Goal: Information Seeking & Learning: Learn about a topic

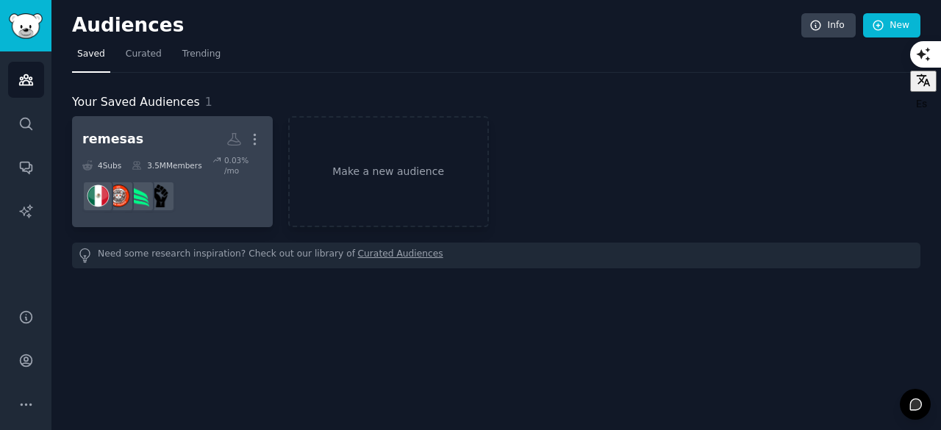
click at [213, 155] on icon at bounding box center [218, 160] width 10 height 10
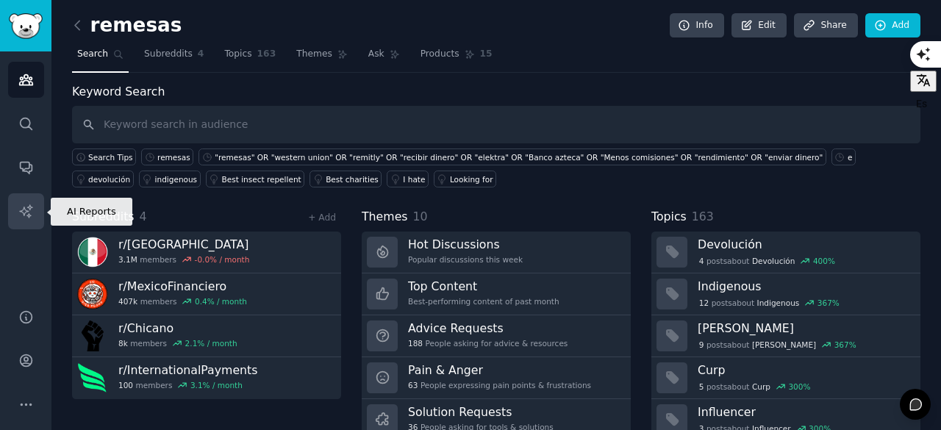
click at [33, 212] on icon "Sidebar" at bounding box center [25, 211] width 15 height 15
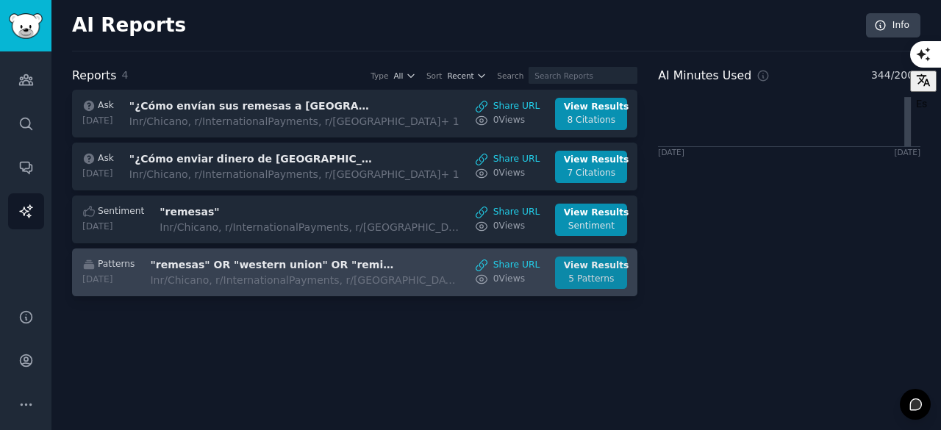
click at [590, 266] on div "View Results" at bounding box center [591, 266] width 55 height 13
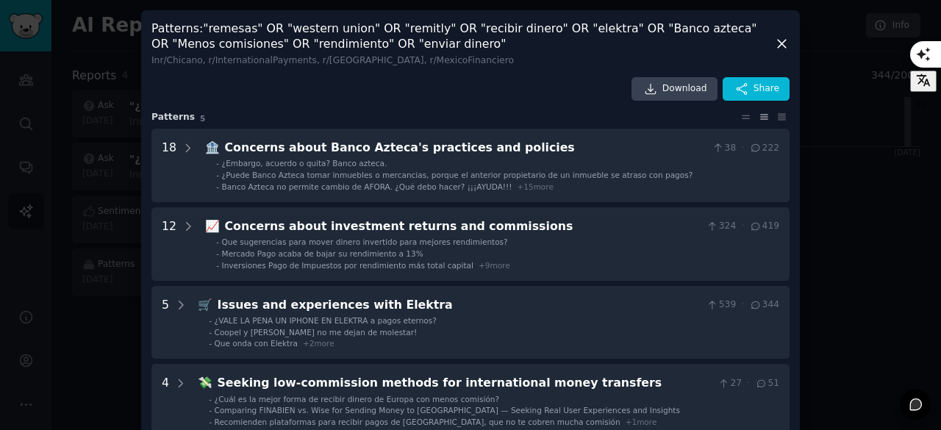
click at [844, 212] on div at bounding box center [470, 215] width 941 height 430
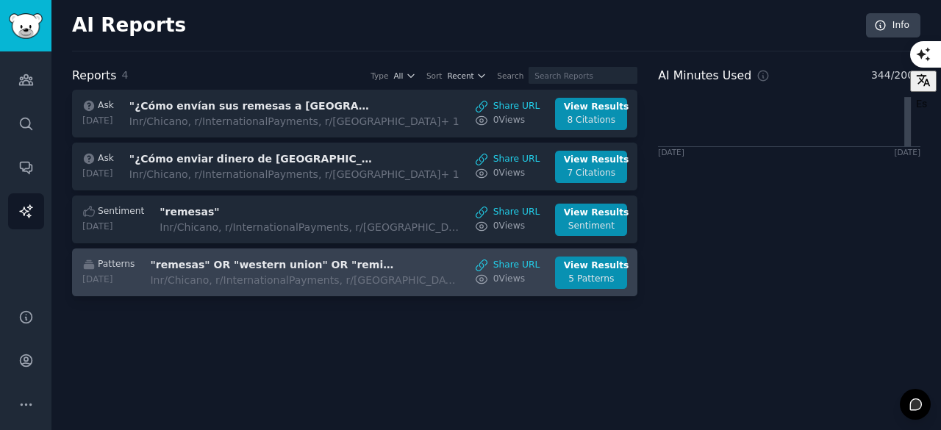
click at [463, 275] on div "Patterns [DATE] "remesas" OR "western union" OR "remitly" OR "recibir dinero" O…" at bounding box center [355, 273] width 550 height 32
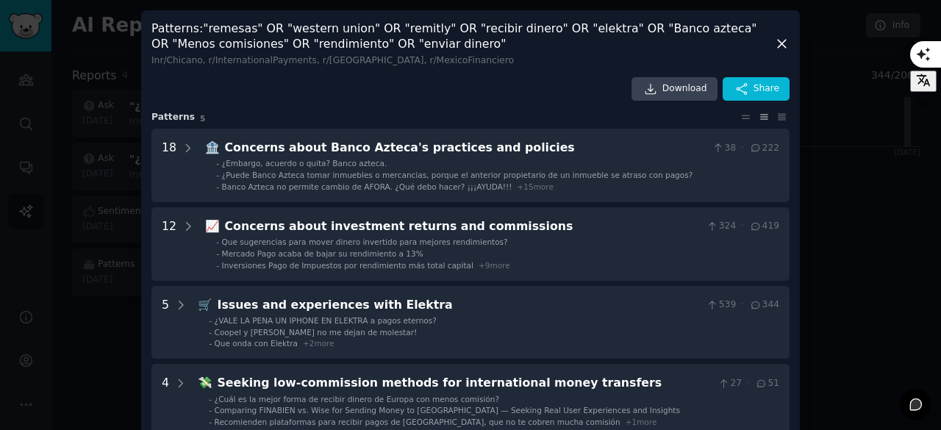
scroll to position [1, 0]
click at [780, 43] on icon at bounding box center [782, 43] width 8 height 8
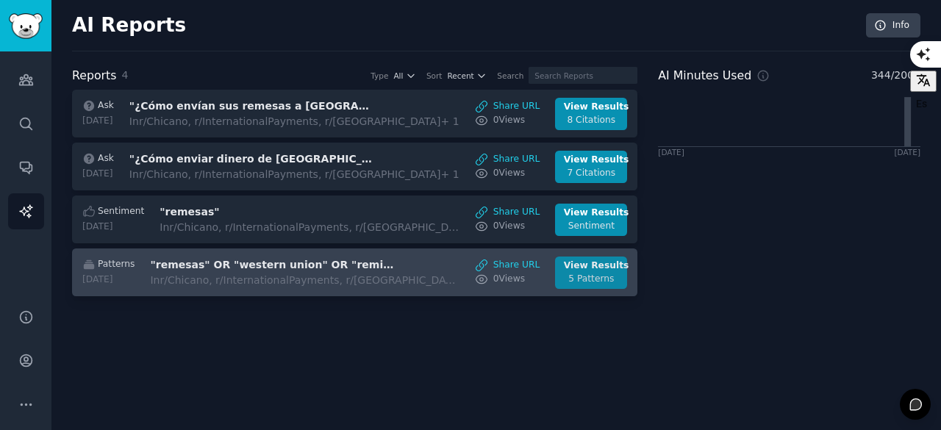
click at [583, 267] on div "View Results" at bounding box center [591, 266] width 55 height 13
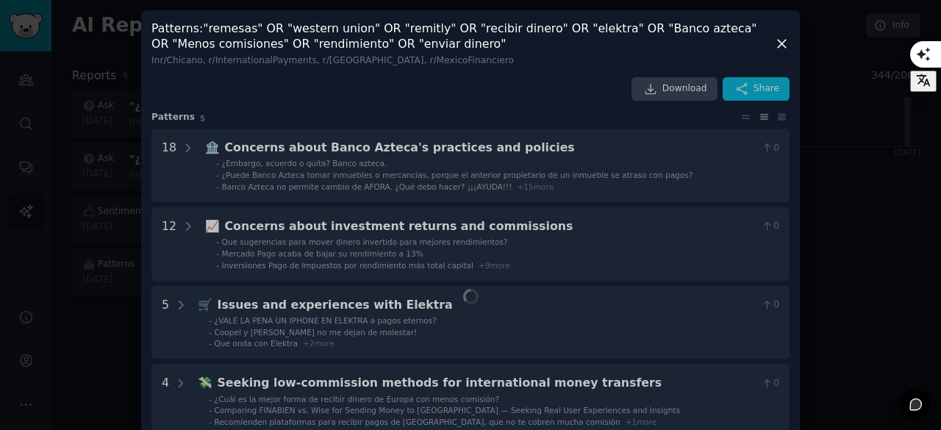
scroll to position [54, 0]
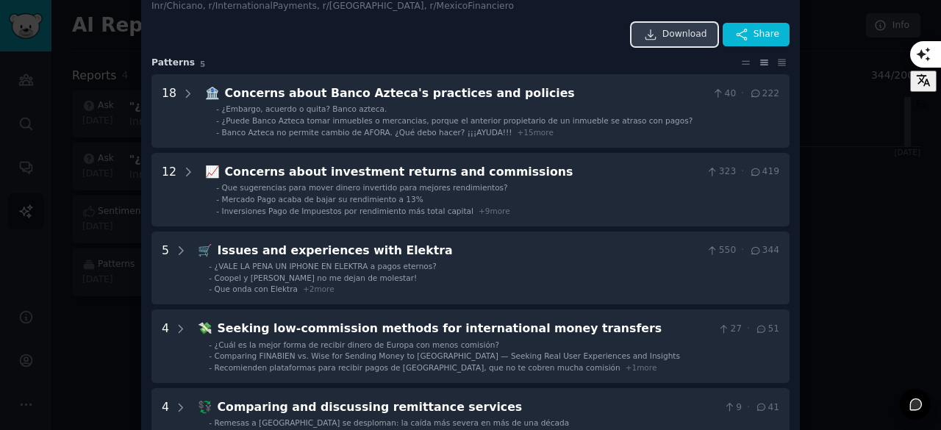
click at [696, 41] on link "Download" at bounding box center [675, 35] width 86 height 24
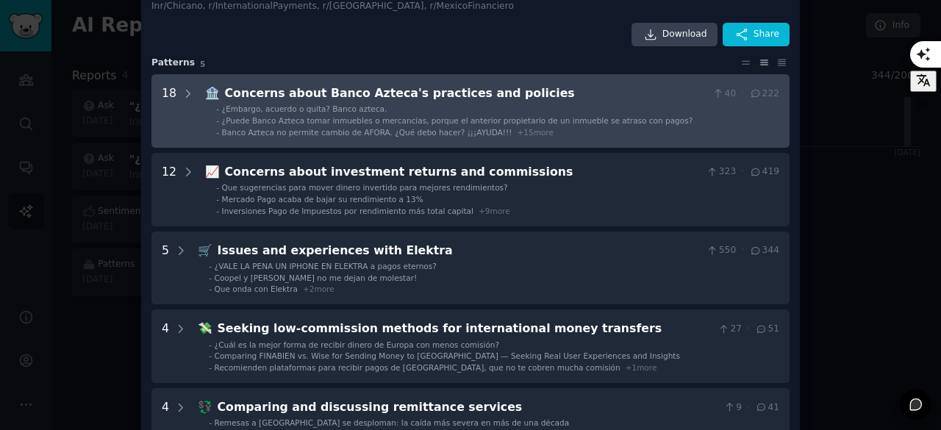
click at [302, 110] on span "¿Embargo, acuerdo o quita? Banco azteca." at bounding box center [304, 108] width 165 height 9
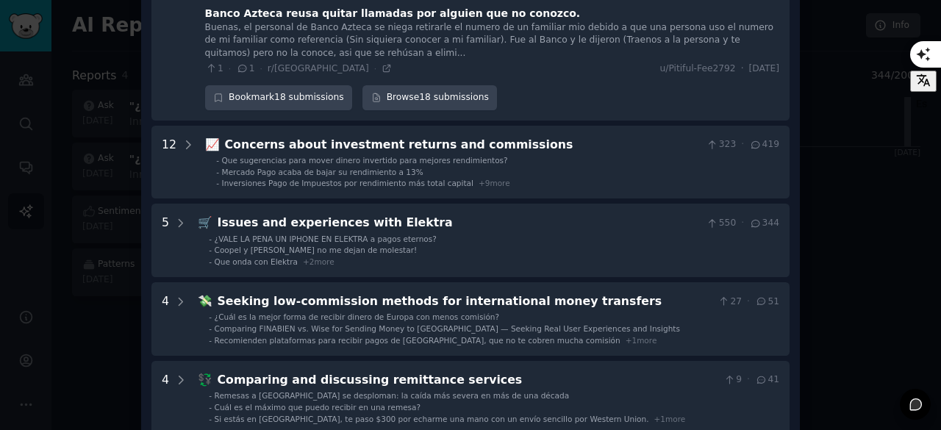
scroll to position [1377, 0]
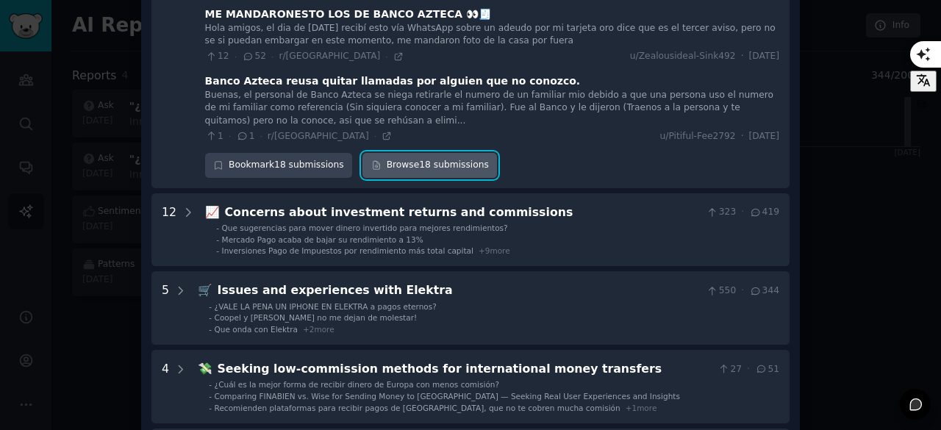
click at [405, 153] on link "Browse 18 submissions" at bounding box center [430, 165] width 135 height 25
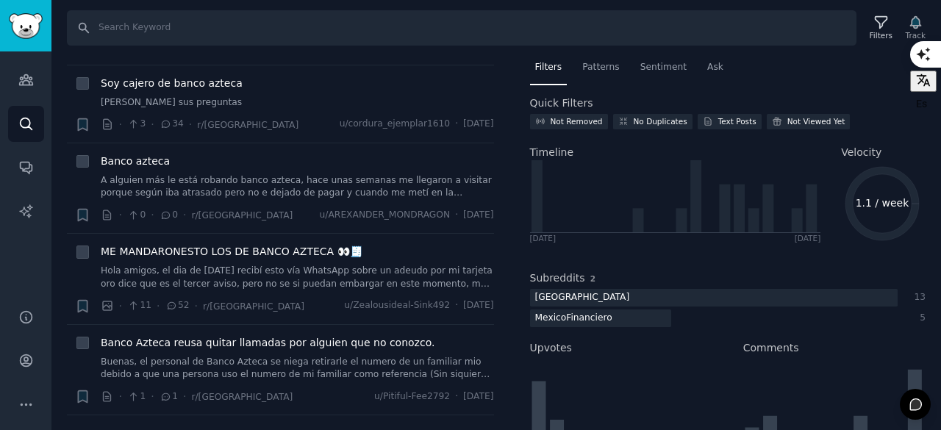
scroll to position [1334, 0]
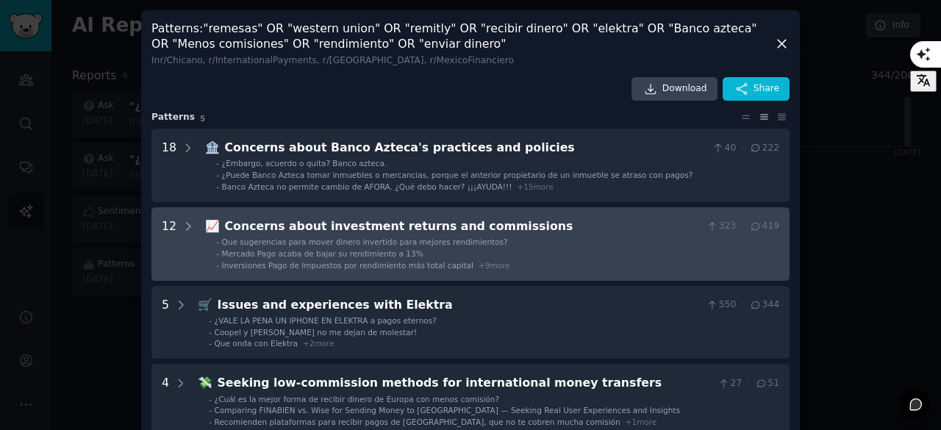
click at [240, 264] on span "Inversiones Pago de Impuestos por rendimiento más total capital" at bounding box center [348, 265] width 252 height 9
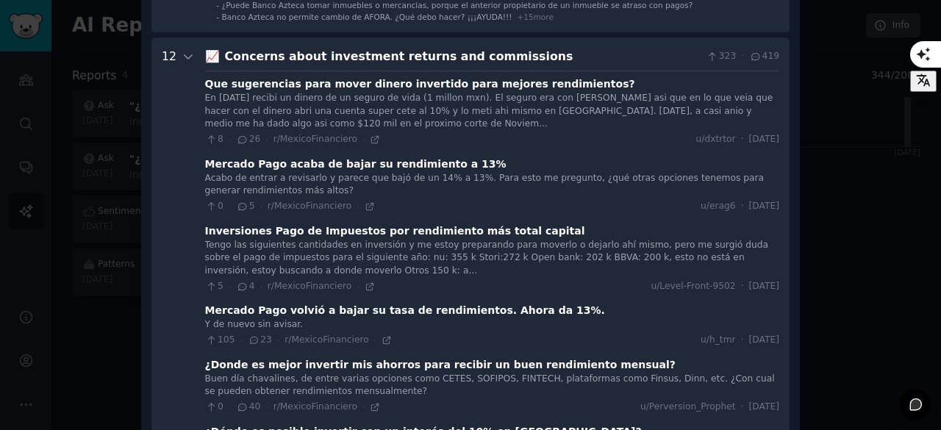
scroll to position [173, 0]
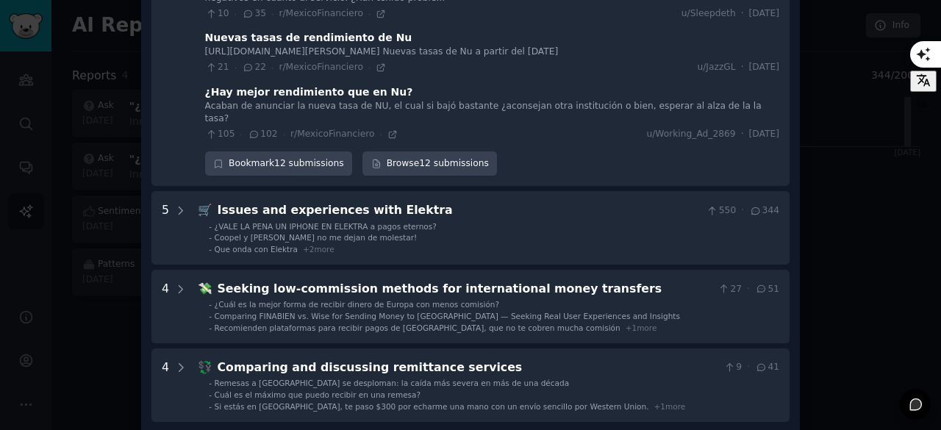
click at [337, 222] on span "¿VALE LA PENA UN IPHONE EN ELEKTRA a pagos eternos?" at bounding box center [326, 226] width 222 height 9
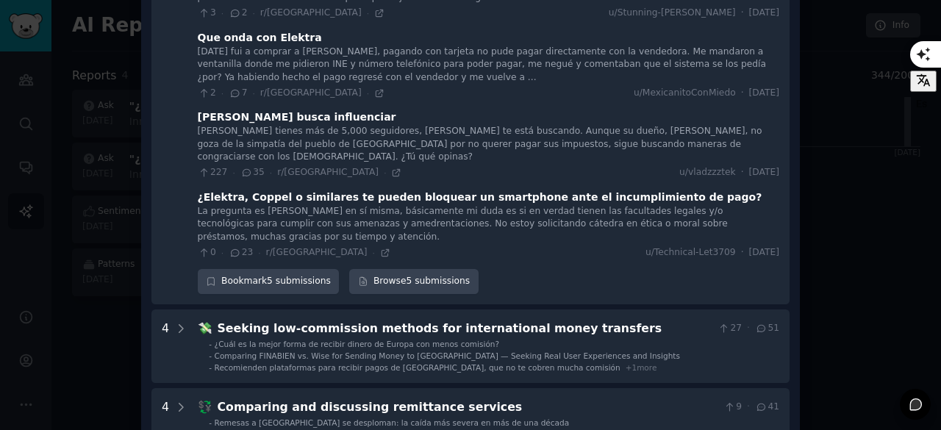
scroll to position [1352, 0]
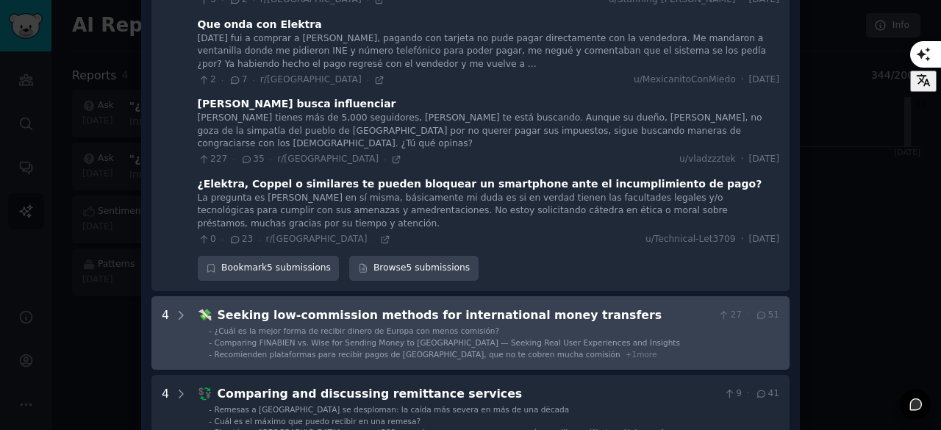
click at [366, 307] on div "Seeking low-commission methods for international money transfers" at bounding box center [465, 316] width 495 height 18
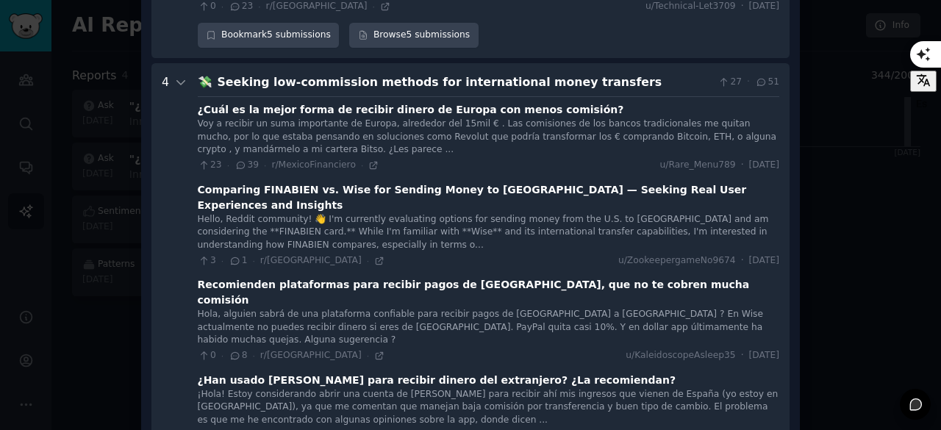
scroll to position [1595, 0]
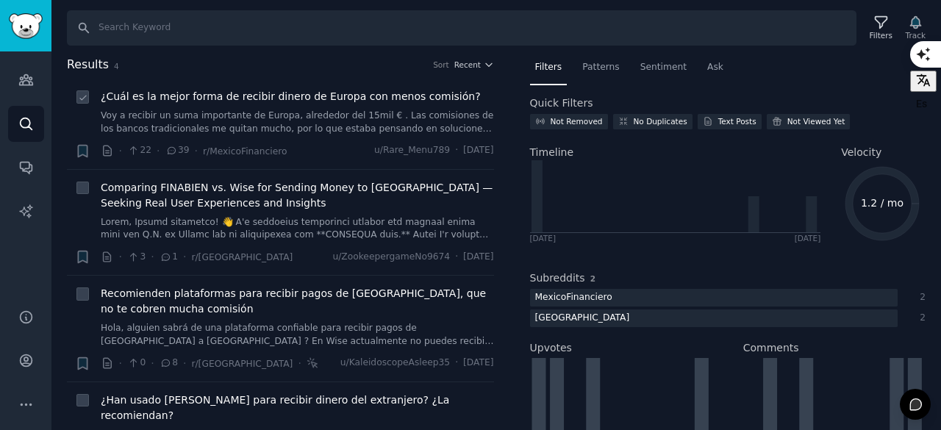
click at [313, 95] on span "¿Cuál es la mejor forma de recibir dinero de Europa con menos comisión?" at bounding box center [291, 96] width 380 height 15
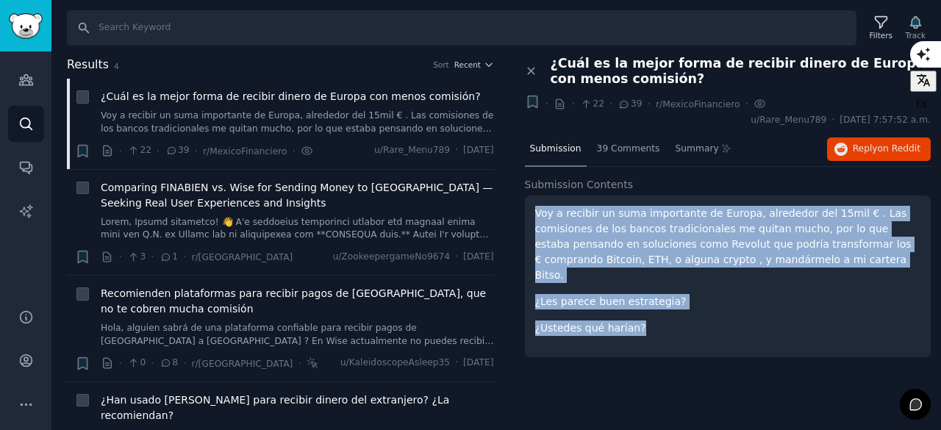
drag, startPoint x: 667, startPoint y: 313, endPoint x: 536, endPoint y: 214, distance: 163.9
click at [536, 214] on div "Voy a recibir un suma importante de Europa, alrededor del 15mil € . Las comisio…" at bounding box center [728, 271] width 386 height 130
copy div "Voy a recibir un suma importante de Europa, alrededor del 15mil € . Las comisio…"
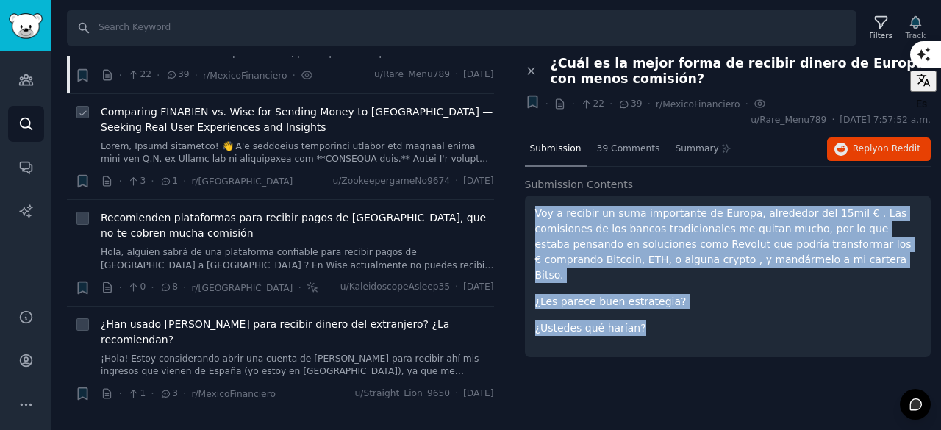
scroll to position [92, 0]
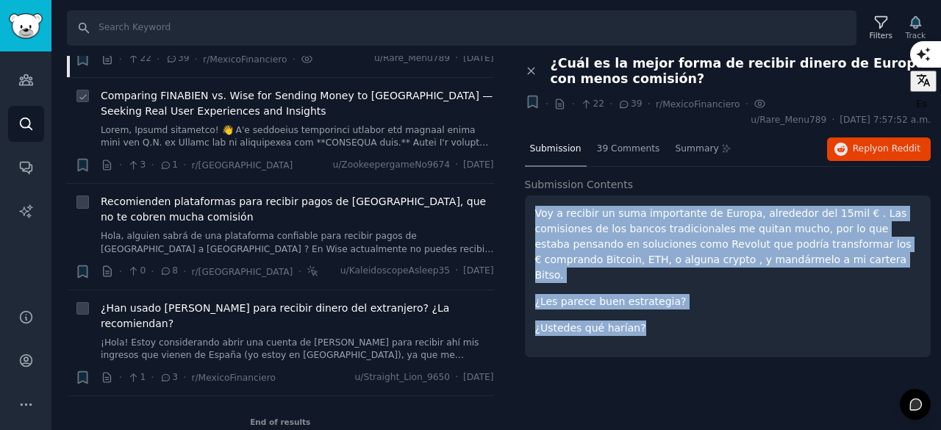
click at [335, 93] on span "Comparing FINABIEN vs. Wise for Sending Money to [GEOGRAPHIC_DATA] — Seeking Re…" at bounding box center [298, 103] width 394 height 31
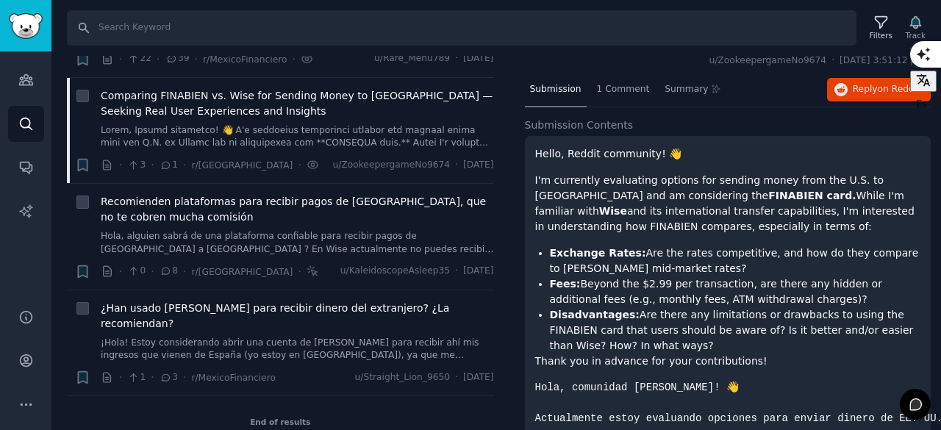
scroll to position [77, 0]
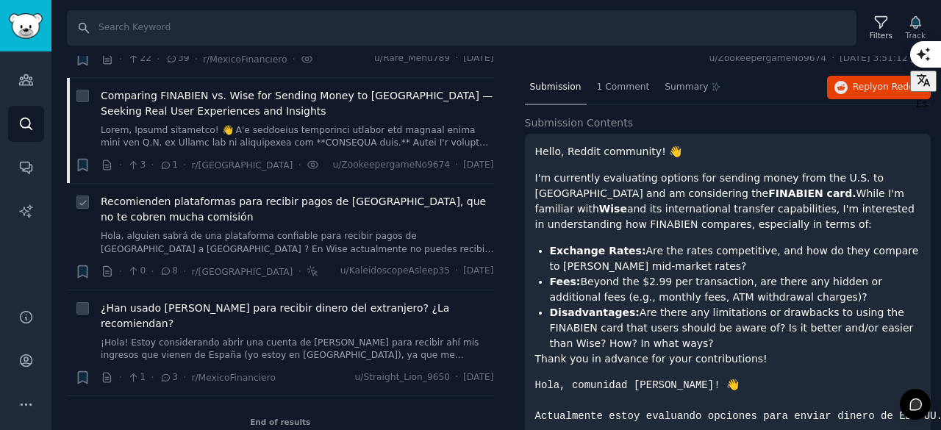
click at [291, 233] on link "Hola, alguien sabrá de una plataforma confiable para recibir pagos de [GEOGRAPH…" at bounding box center [298, 243] width 394 height 26
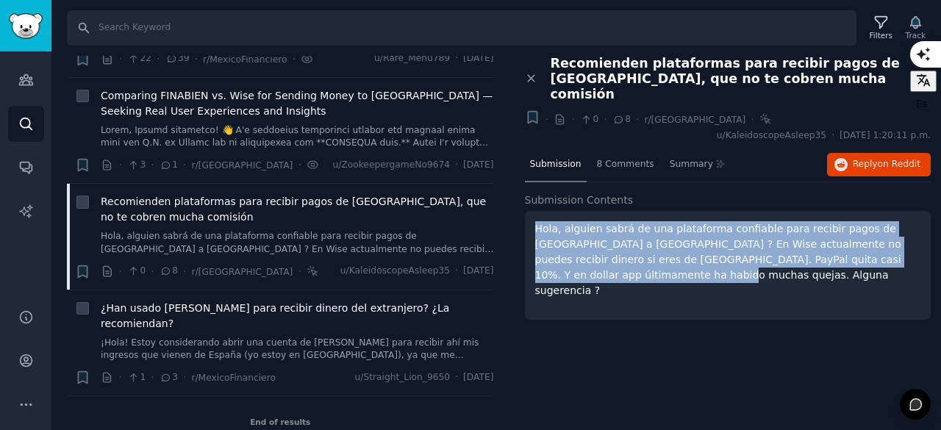
drag, startPoint x: 906, startPoint y: 230, endPoint x: 518, endPoint y: 197, distance: 389.8
click at [518, 197] on div "Close panel Recomienden plataformas para recibir pagos de [GEOGRAPHIC_DATA], qu…" at bounding box center [728, 196] width 427 height 280
copy p "Hola, alguien sabrá de una plataforma confiable para recibir pagos de [GEOGRAPH…"
click at [316, 337] on link "¡Hola! Estoy considerando abrir una cuenta de [PERSON_NAME] para recibir ahí mi…" at bounding box center [298, 350] width 394 height 26
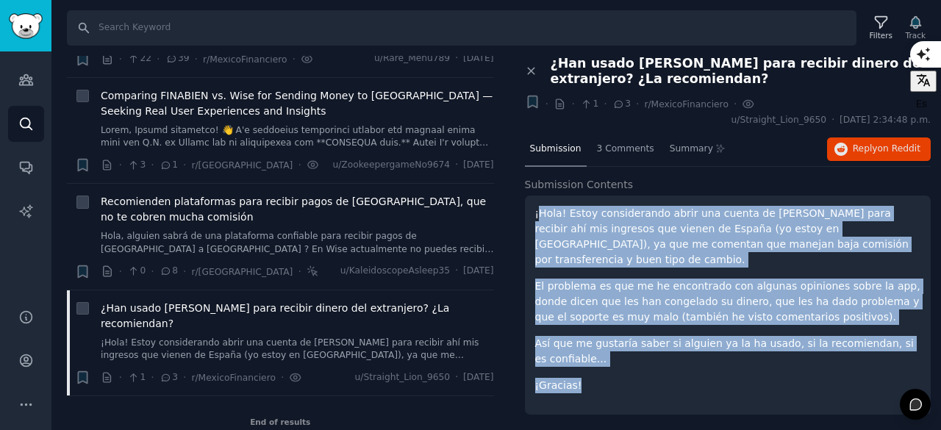
drag, startPoint x: 591, startPoint y: 370, endPoint x: 538, endPoint y: 209, distance: 169.8
click at [538, 209] on div "¡Hola! Estoy considerando abrir una cuenta de [PERSON_NAME] para recibir ahí mi…" at bounding box center [728, 300] width 386 height 188
copy div "¡Hola! Estoy considerando abrir una cuenta de [PERSON_NAME] para recibir ahí mi…"
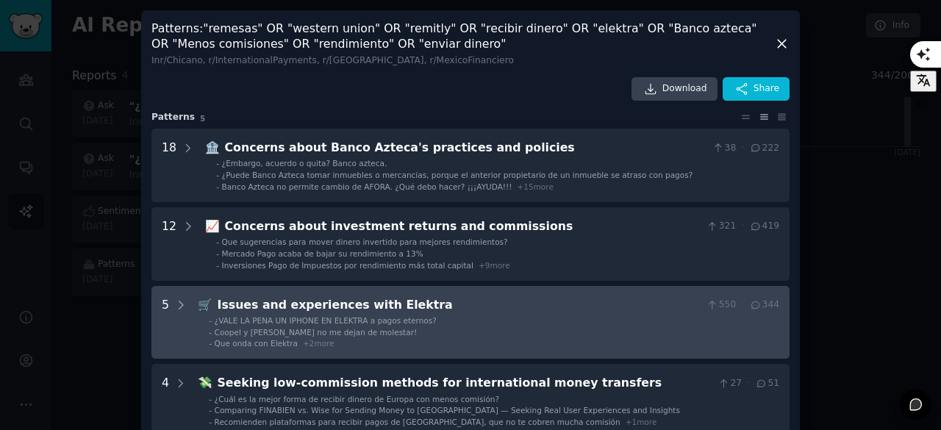
scroll to position [111, 0]
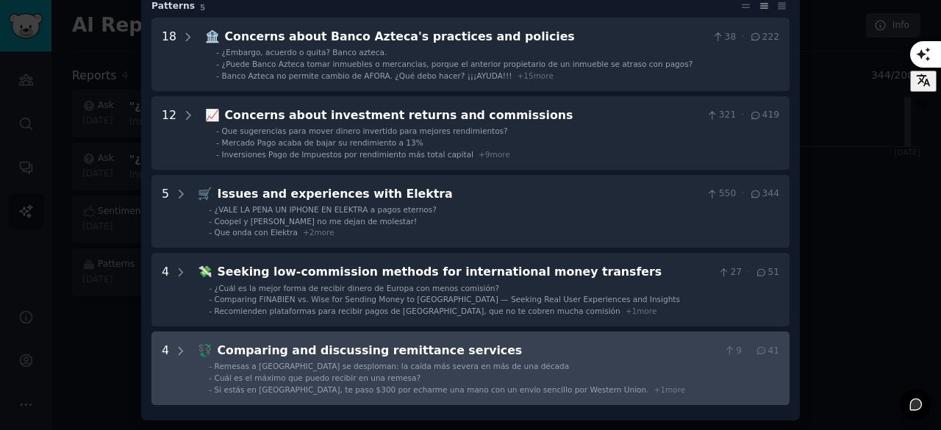
click at [309, 337] on services "4 💱 Comparing and discussing remittance services 9 · 41 - Remesas a [GEOGRAPHIC…" at bounding box center [471, 369] width 638 height 74
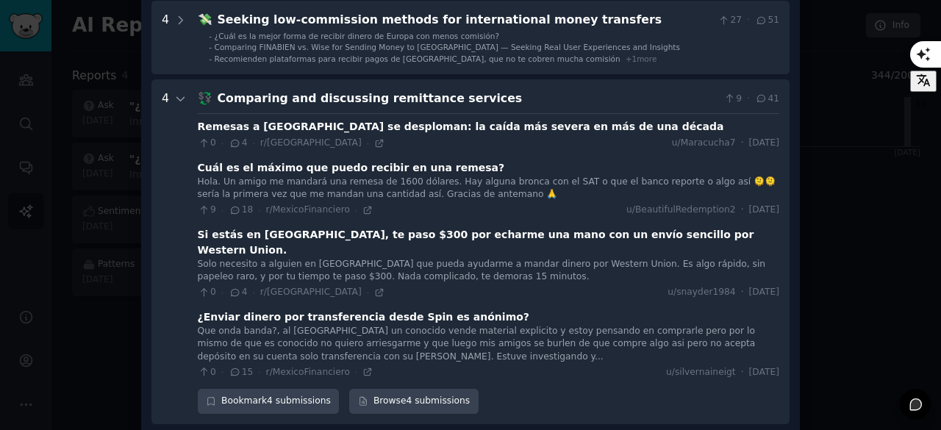
scroll to position [366, 0]
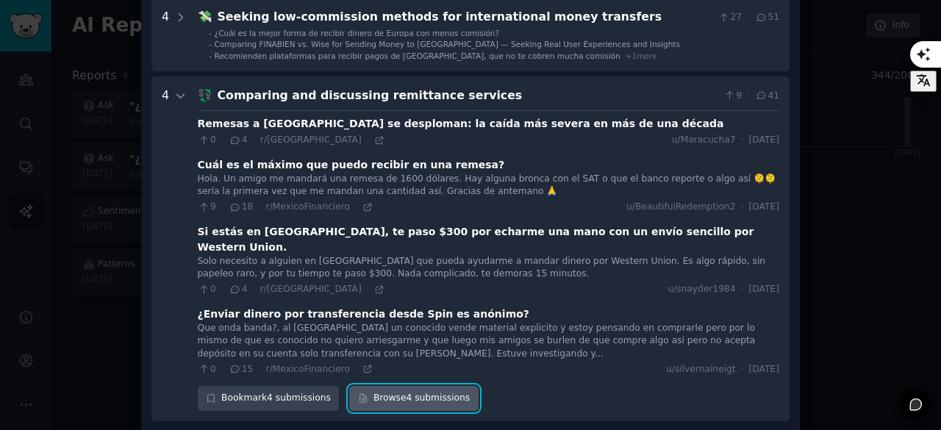
click at [405, 386] on link "Browse 4 submissions" at bounding box center [413, 398] width 129 height 25
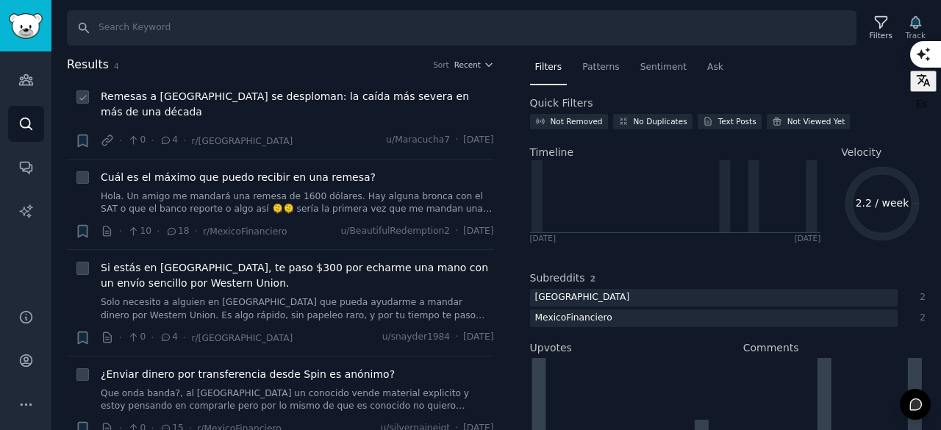
click at [288, 99] on span "Remesas a [GEOGRAPHIC_DATA] se desploman: la caída más severa en más de una déc…" at bounding box center [298, 104] width 394 height 31
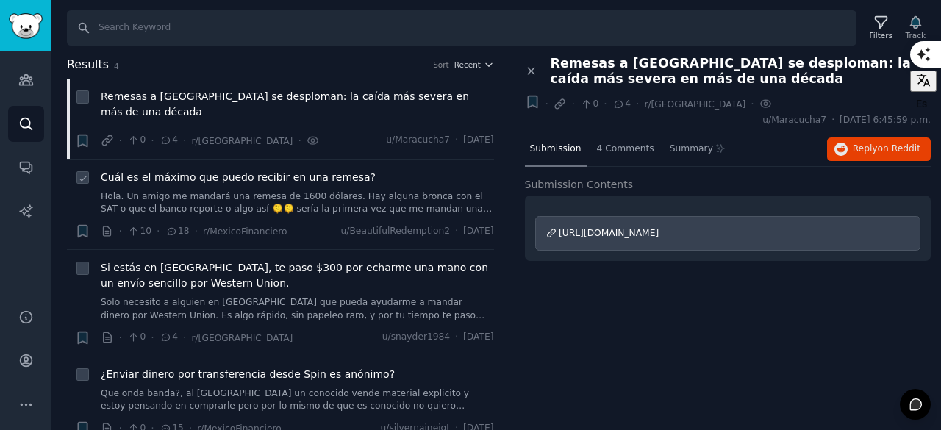
click at [305, 170] on span "Cuál es el máximo que puedo recibir en una remesa?" at bounding box center [238, 177] width 275 height 15
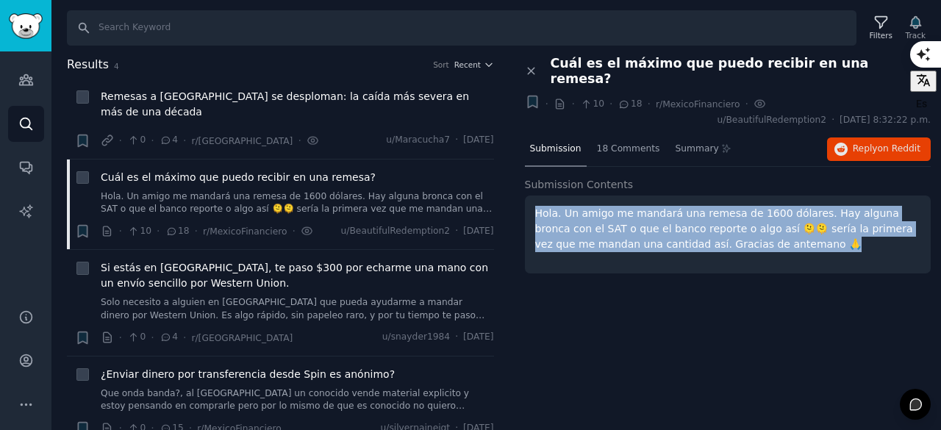
drag, startPoint x: 736, startPoint y: 230, endPoint x: 533, endPoint y: 196, distance: 205.8
click at [533, 196] on div "Hola. Un amigo me mandará una remesa de 1600 dólares. Hay alguna bronca con el …" at bounding box center [728, 235] width 407 height 78
copy p "Hola. Un amigo me mandará una remesa de 1600 dólares. Hay alguna bronca con el …"
click at [266, 263] on span "Si estás en [GEOGRAPHIC_DATA], te paso $300 por echarme una mano con un envío s…" at bounding box center [298, 275] width 394 height 31
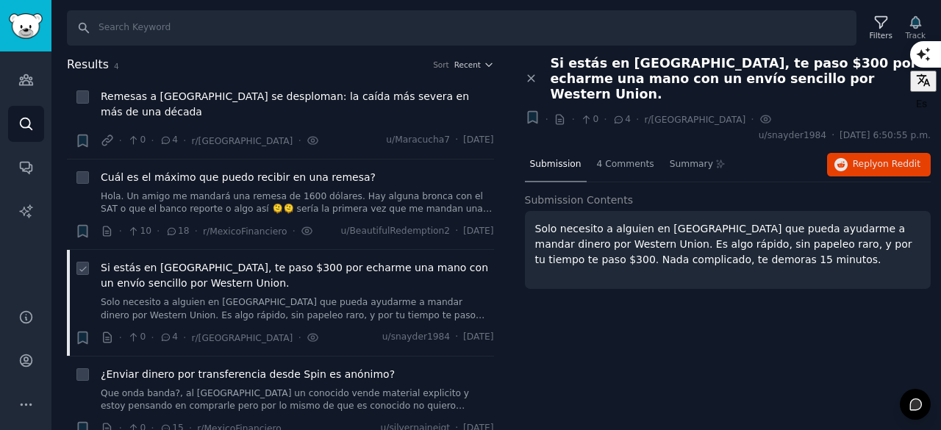
scroll to position [51, 0]
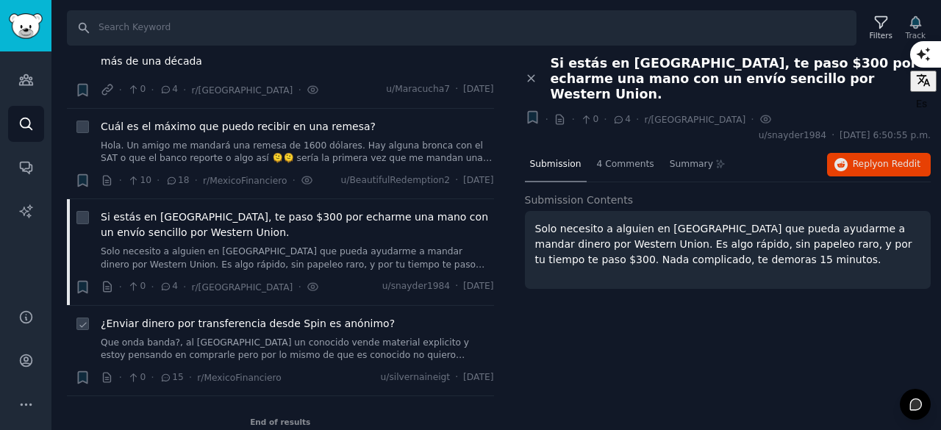
click at [313, 316] on span "¿Enviar dinero por transferencia desde Spin es anónimo?" at bounding box center [248, 323] width 294 height 15
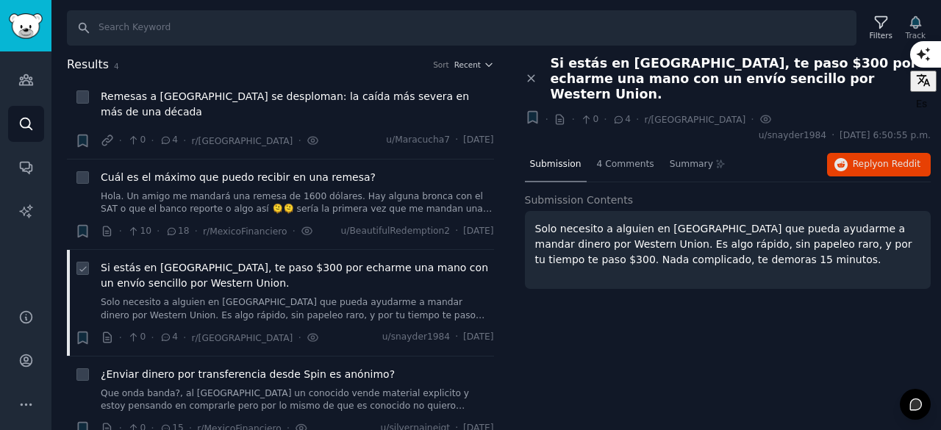
scroll to position [51, 0]
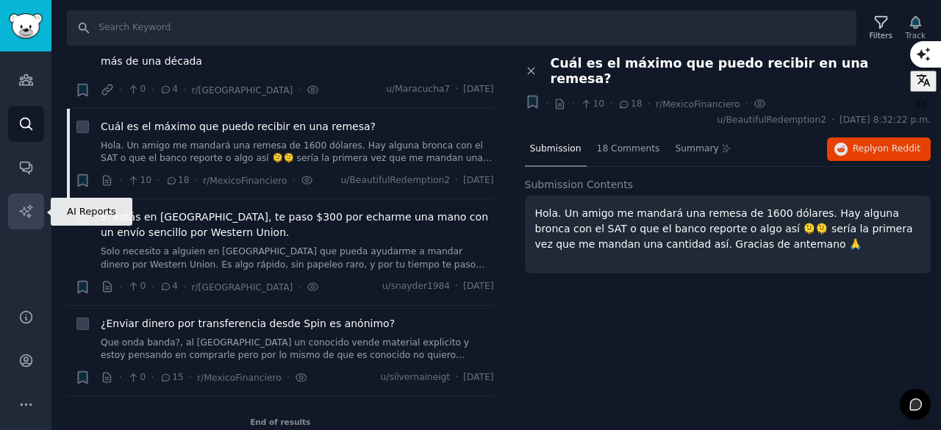
click at [25, 213] on icon "Sidebar" at bounding box center [25, 210] width 13 height 13
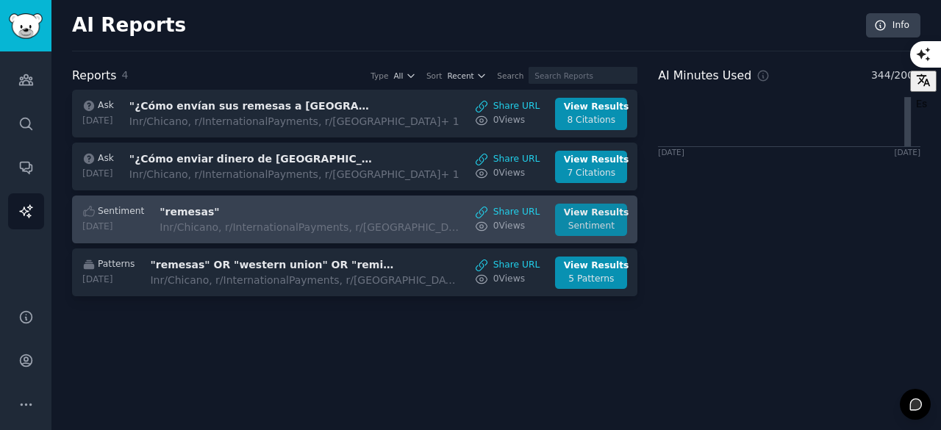
click at [609, 216] on div "View Results" at bounding box center [591, 213] width 55 height 13
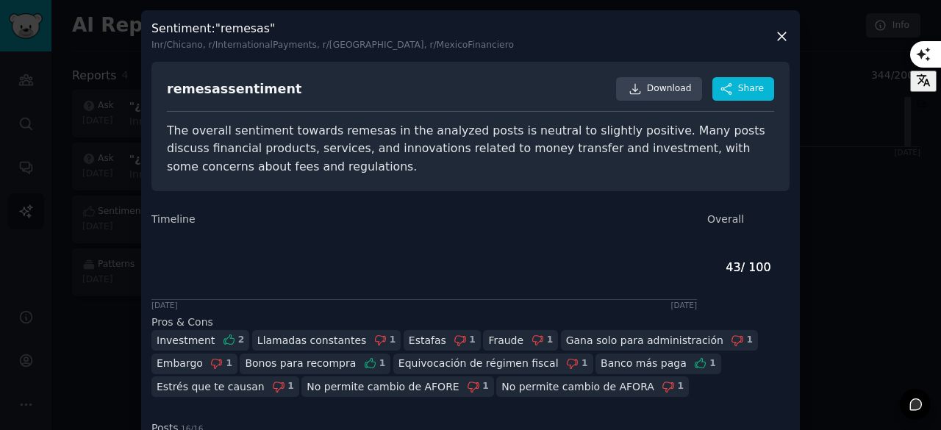
click at [786, 33] on icon at bounding box center [782, 36] width 15 height 15
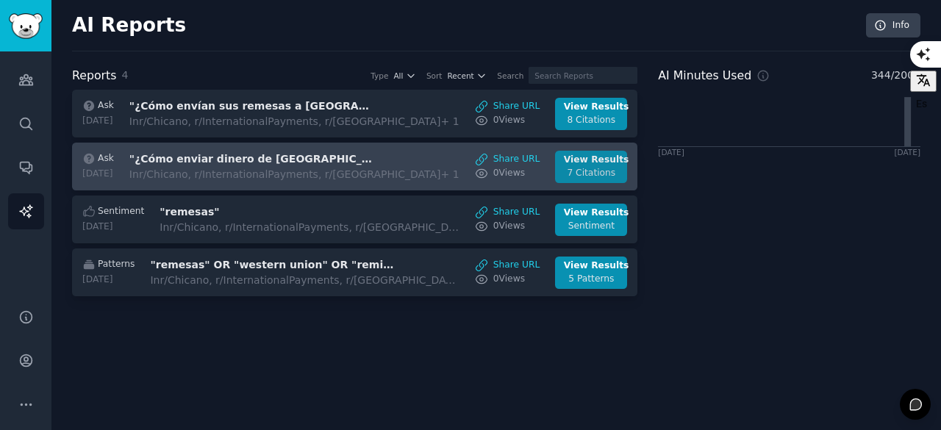
click at [578, 163] on div "View Results" at bounding box center [591, 160] width 55 height 13
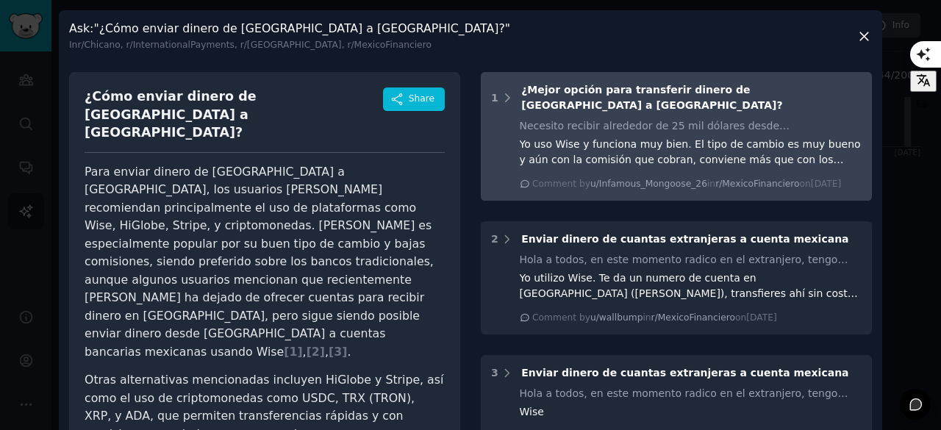
click at [647, 154] on div "Necesito recibir alrededor de 25 mil dólares desde [GEOGRAPHIC_DATA], ¿alguna s…" at bounding box center [691, 154] width 343 height 72
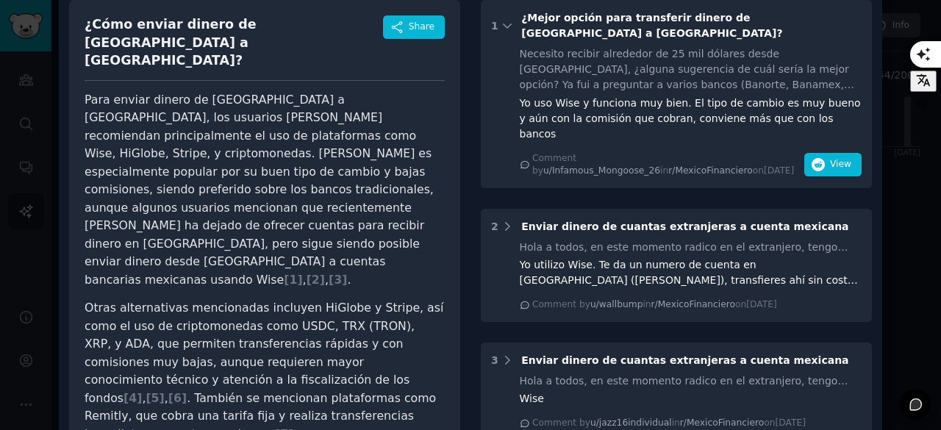
scroll to position [73, 0]
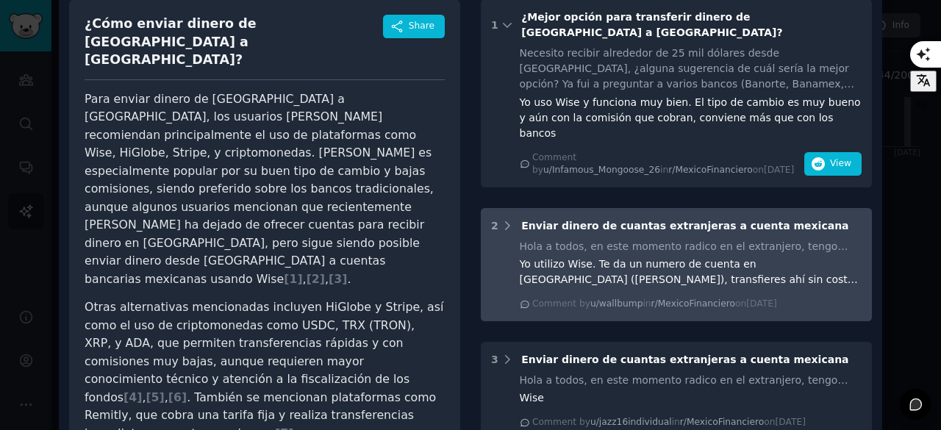
click at [694, 257] on div "Yo utilizo Wise. Te da un numero de cuenta en [GEOGRAPHIC_DATA] ([PERSON_NAME])…" at bounding box center [691, 272] width 343 height 31
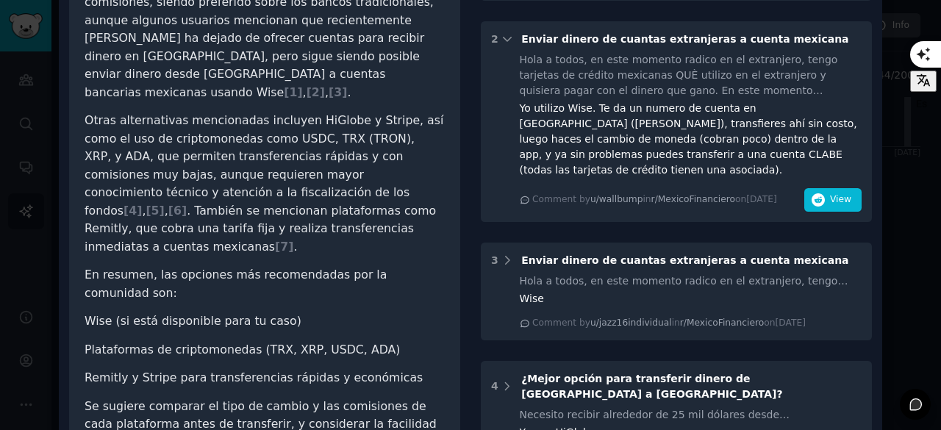
scroll to position [263, 0]
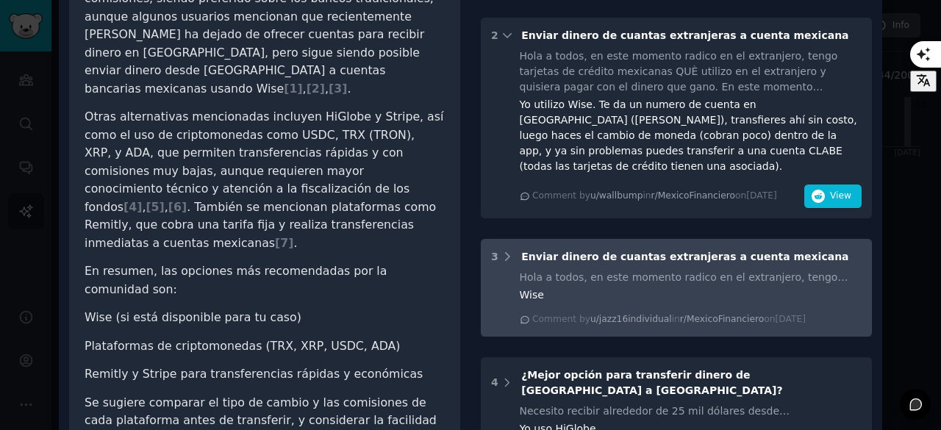
click at [665, 270] on div "Hola a todos, en este momento radico en el extranjero, tengo tarjetas de crédit…" at bounding box center [691, 277] width 343 height 15
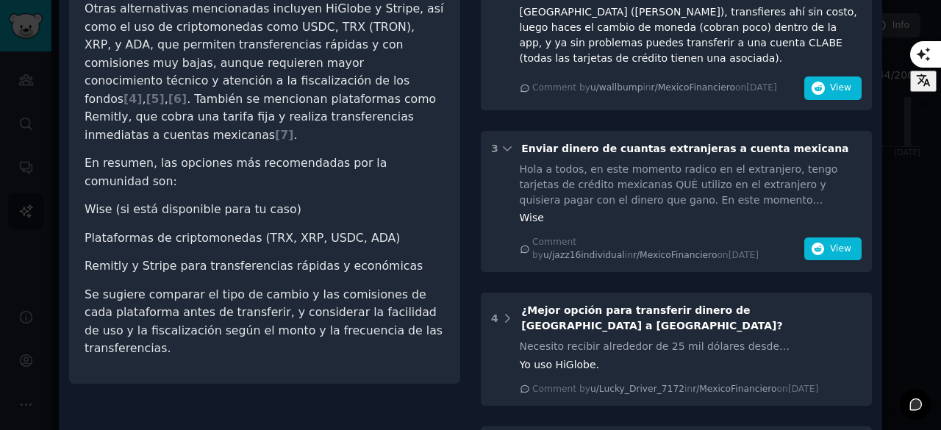
scroll to position [372, 0]
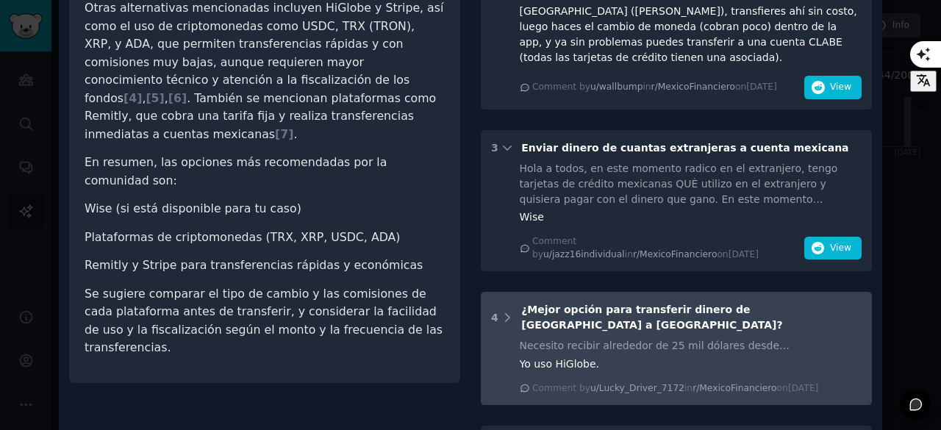
click at [622, 338] on div "Necesito recibir alrededor de 25 mil dólares desde [GEOGRAPHIC_DATA], ¿alguna s…" at bounding box center [691, 345] width 343 height 15
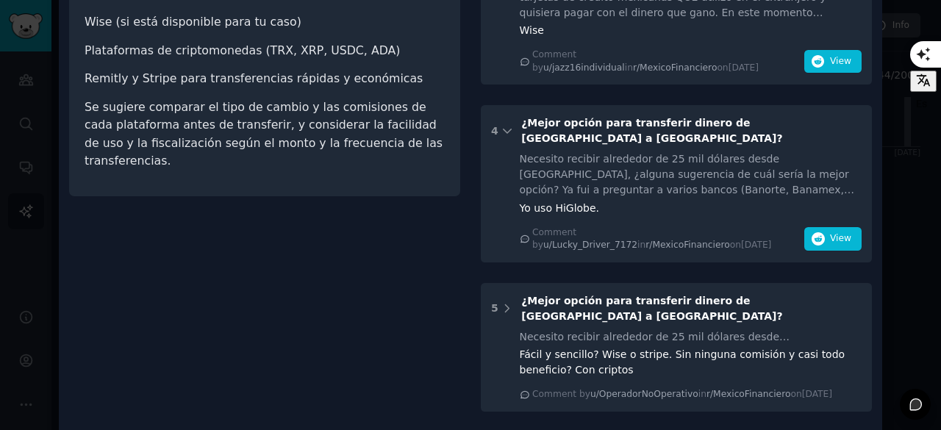
scroll to position [560, 0]
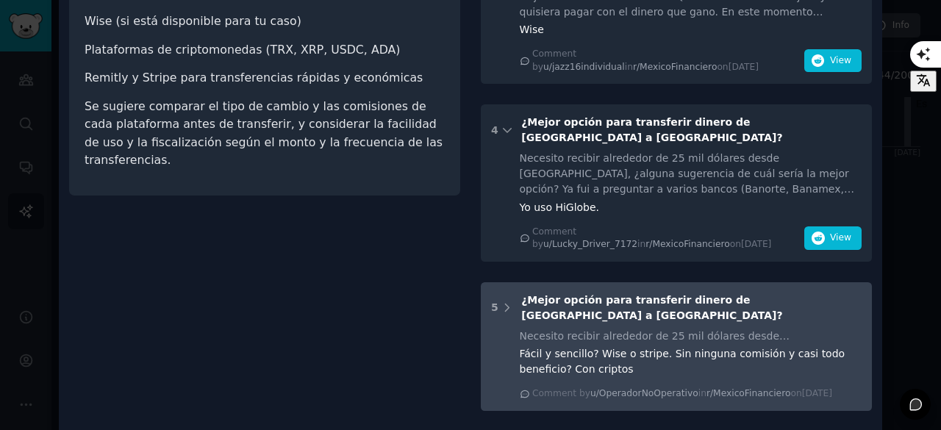
click at [640, 346] on div "Fácil y sencillo? Wise o stripe. Sin ninguna comisión y casi todo beneficio? Co…" at bounding box center [691, 361] width 343 height 31
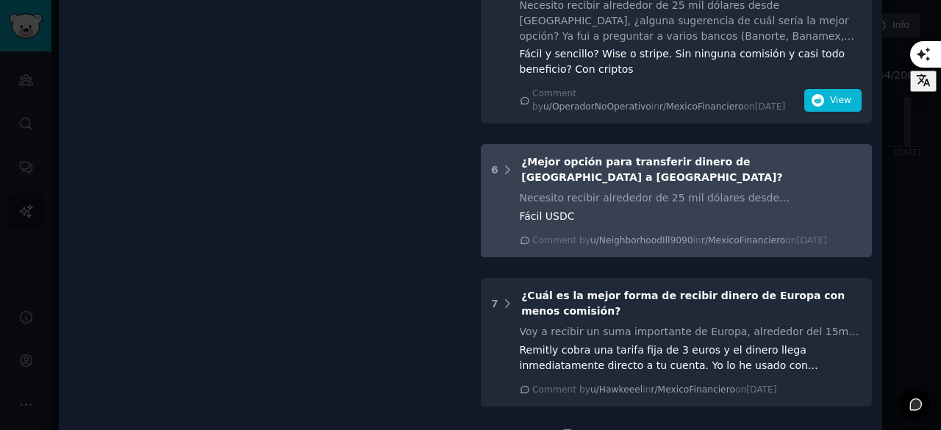
scroll to position [896, 0]
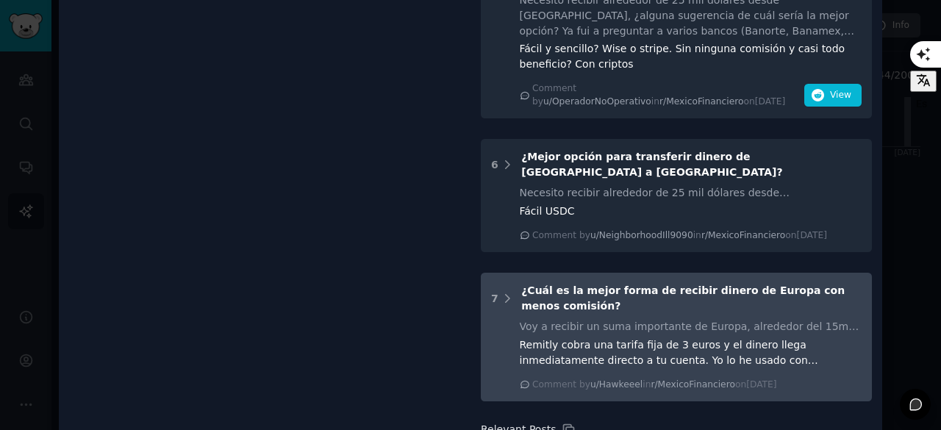
click at [641, 319] on div "Voy a recibir un suma importante de Europa, alrededor del 15mil € . Las comisio…" at bounding box center [691, 326] width 343 height 15
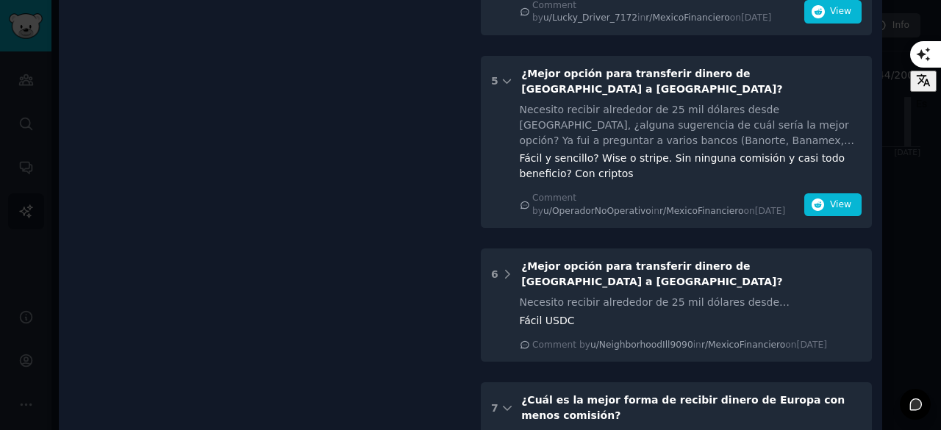
scroll to position [786, 0]
click at [641, 314] on div "Fácil USDC" at bounding box center [691, 321] width 343 height 15
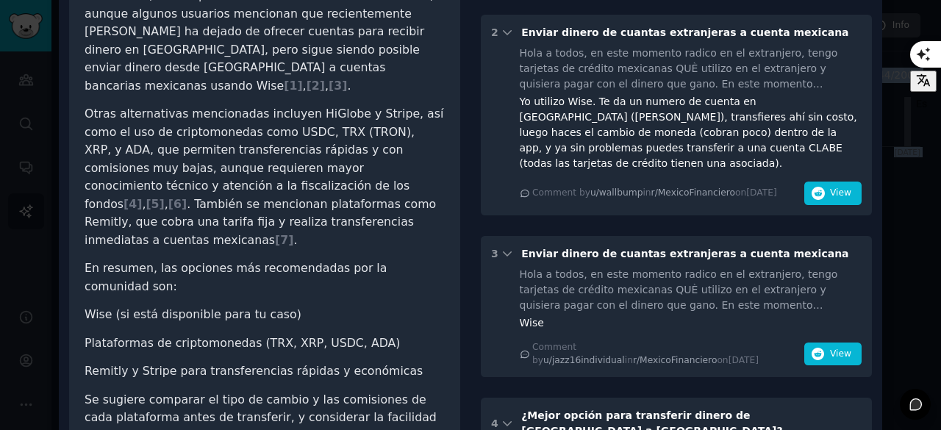
scroll to position [400, 0]
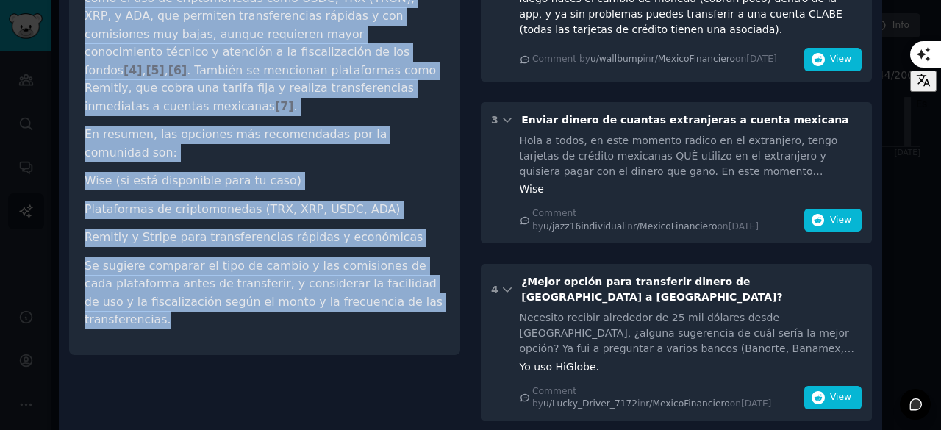
drag, startPoint x: 82, startPoint y: 120, endPoint x: 412, endPoint y: 195, distance: 338.0
click at [412, 195] on div "¿Cómo enviar dinero de [GEOGRAPHIC_DATA] a [GEOGRAPHIC_DATA]? Share Para enviar…" at bounding box center [264, 13] width 391 height 683
copy article "Lore ipsumd sitame co Adipisc Elitse d Eiusmo, tem incididu ut Labore etdolorem…"
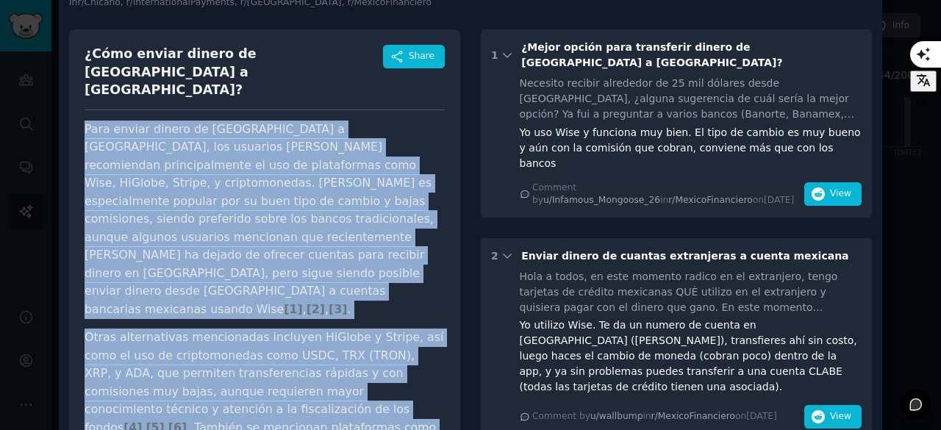
scroll to position [41, 0]
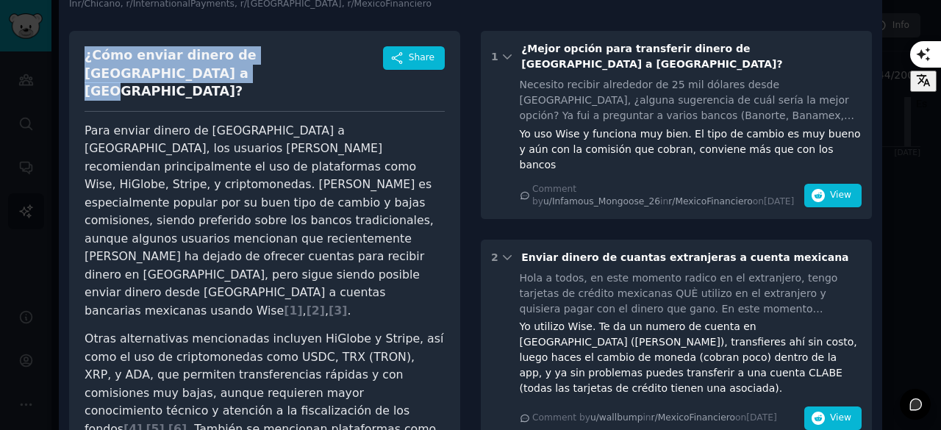
drag, startPoint x: 79, startPoint y: 56, endPoint x: 377, endPoint y: 55, distance: 297.2
click at [377, 55] on div "¿Cómo enviar dinero de [GEOGRAPHIC_DATA] a [GEOGRAPHIC_DATA]? Share Para enviar…" at bounding box center [264, 372] width 391 height 683
copy div "¿Cómo enviar dinero de [GEOGRAPHIC_DATA] a [GEOGRAPHIC_DATA]?"
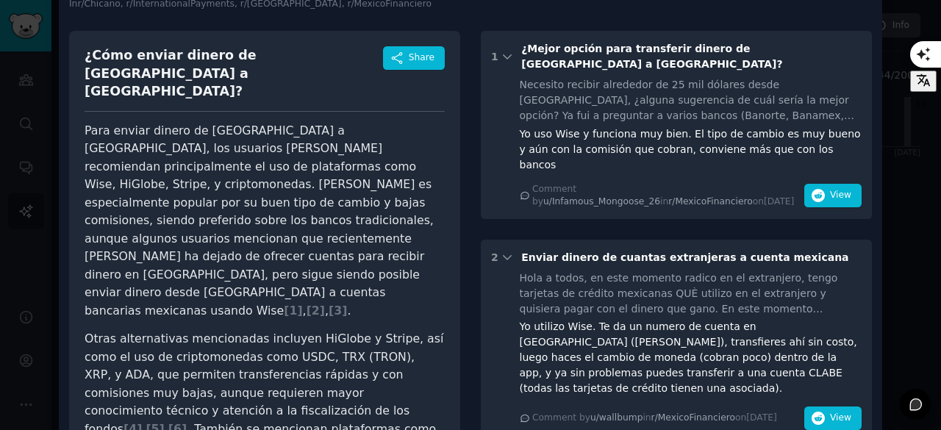
click at [893, 43] on div at bounding box center [470, 215] width 941 height 430
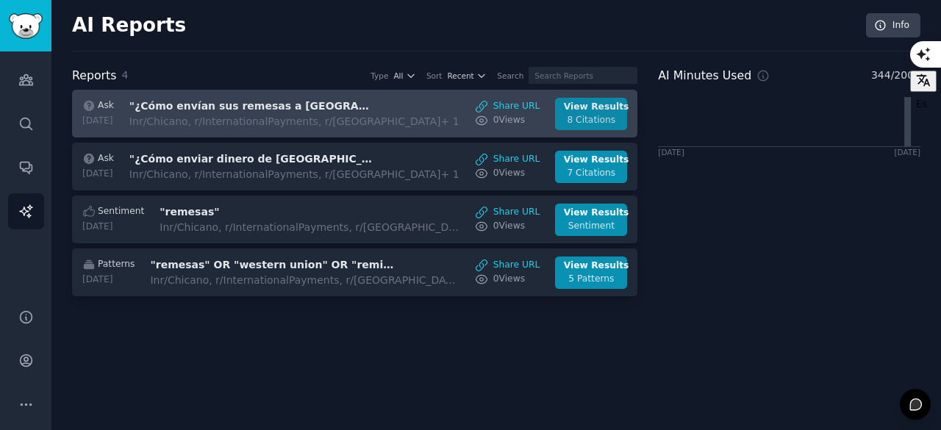
click at [582, 110] on div "View Results" at bounding box center [591, 107] width 55 height 13
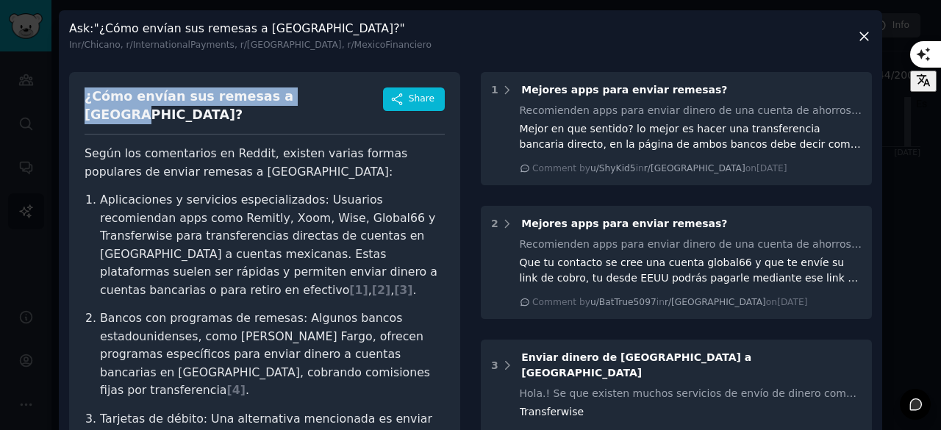
drag, startPoint x: 307, startPoint y: 104, endPoint x: 77, endPoint y: 95, distance: 230.4
click at [77, 95] on div "¿Cómo envían sus remesas a [GEOGRAPHIC_DATA]? Share Según los comentarios en Re…" at bounding box center [264, 431] width 391 height 719
copy div "¿Cómo envían sus remesas a [GEOGRAPHIC_DATA]?"
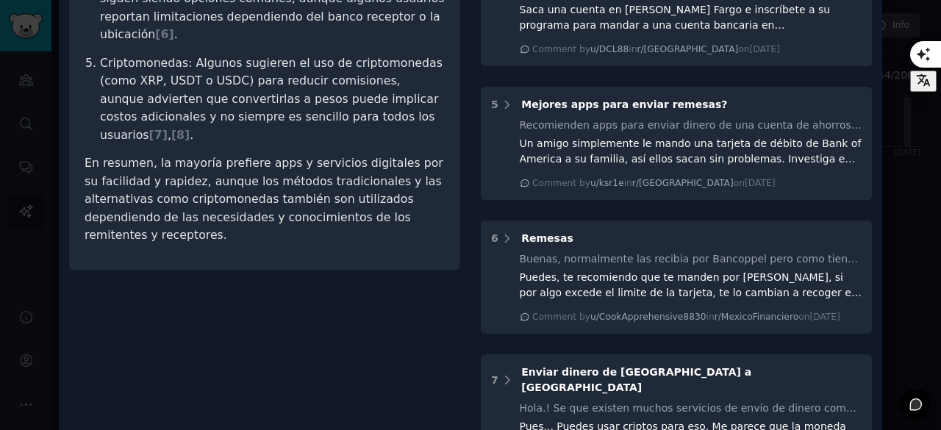
scroll to position [568, 0]
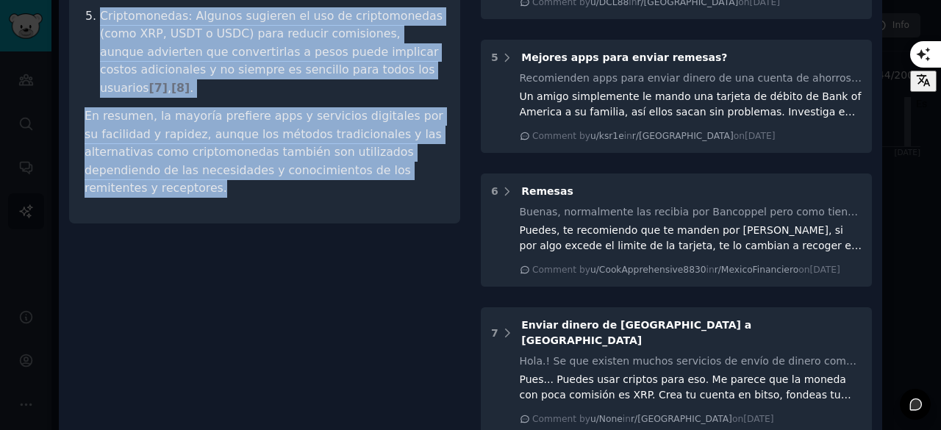
drag, startPoint x: 79, startPoint y: 138, endPoint x: 402, endPoint y: 96, distance: 325.6
copy article "Lorem ips dolorsitame co Adipis, elitsed doeius tempor incididun ut labore etdo…"
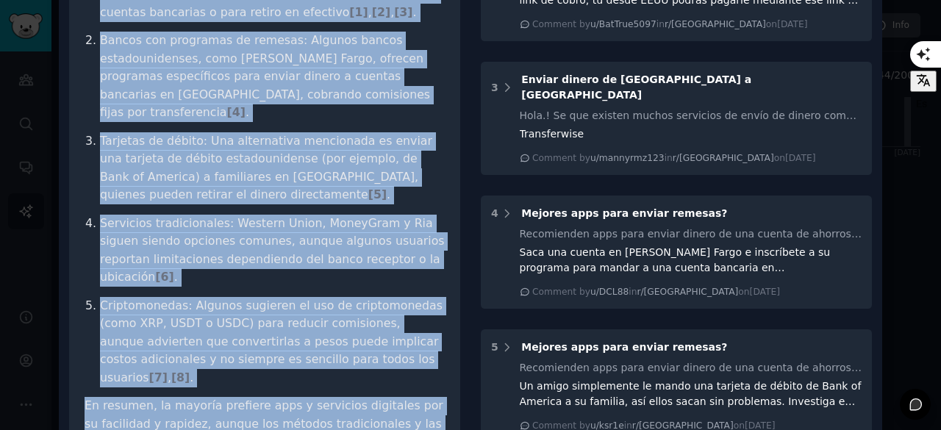
scroll to position [14, 0]
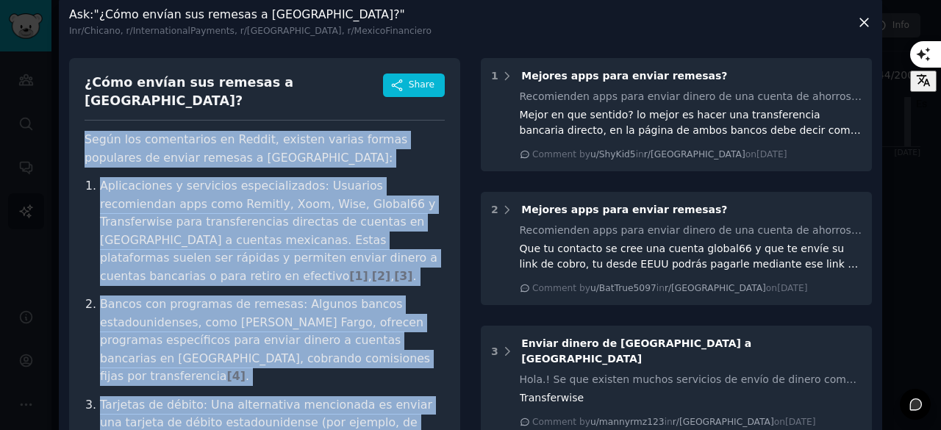
click at [865, 25] on icon at bounding box center [864, 22] width 15 height 15
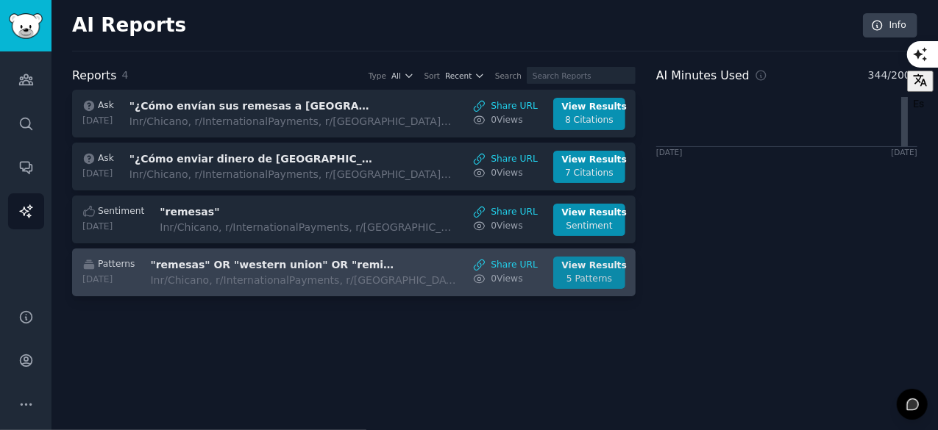
click at [600, 273] on div "5 Patterns" at bounding box center [589, 279] width 55 height 13
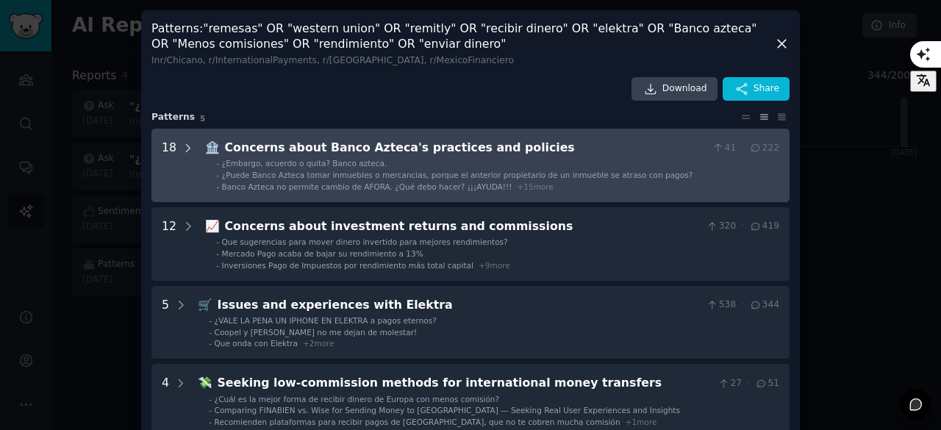
click at [182, 155] on div at bounding box center [188, 165] width 13 height 53
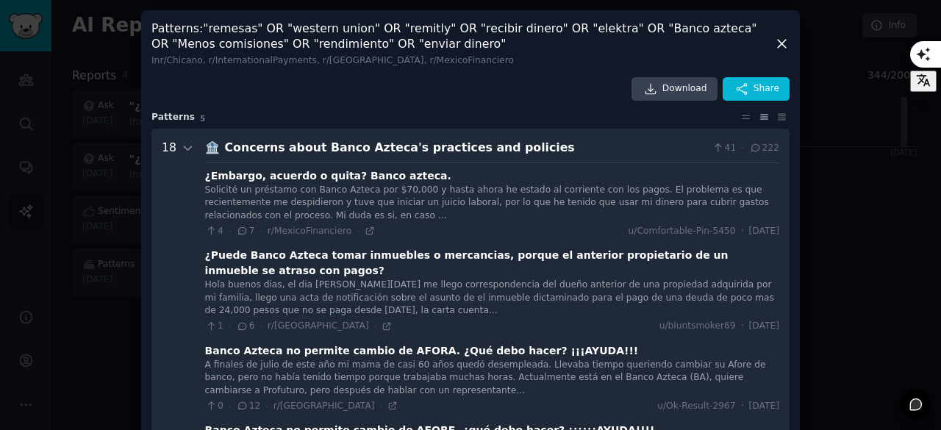
scroll to position [1, 0]
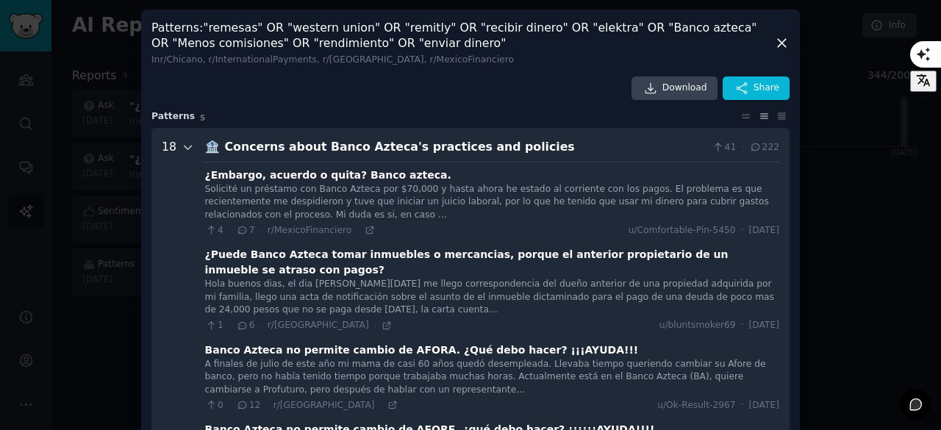
click at [182, 152] on icon at bounding box center [188, 147] width 13 height 13
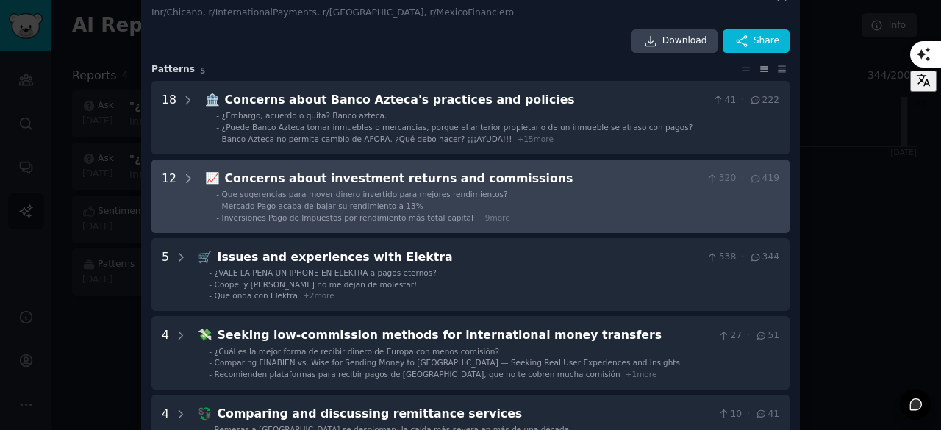
scroll to position [56, 0]
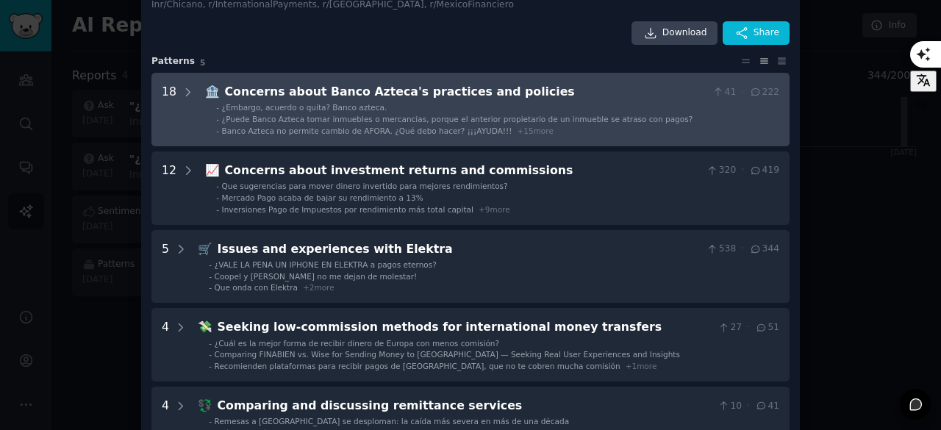
click at [191, 140] on policies "18 🏦 Concerns about Banco Azteca's practices and policies 41 · 222 - ¿Embargo, …" at bounding box center [471, 110] width 638 height 74
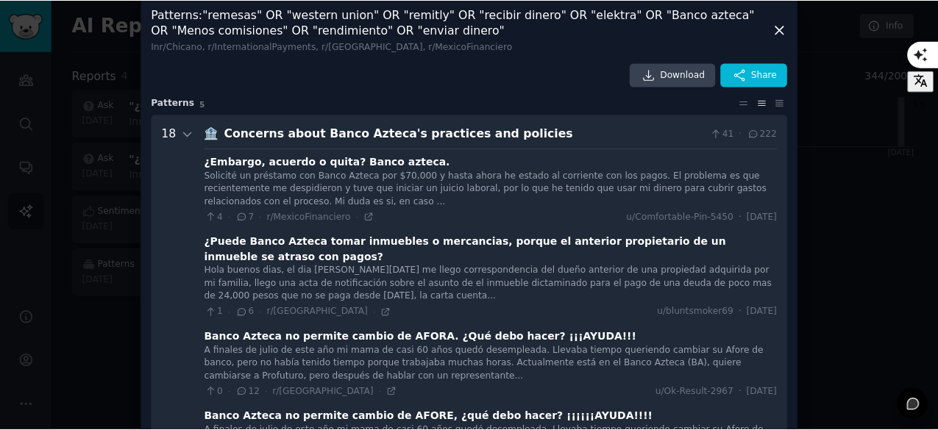
scroll to position [0, 0]
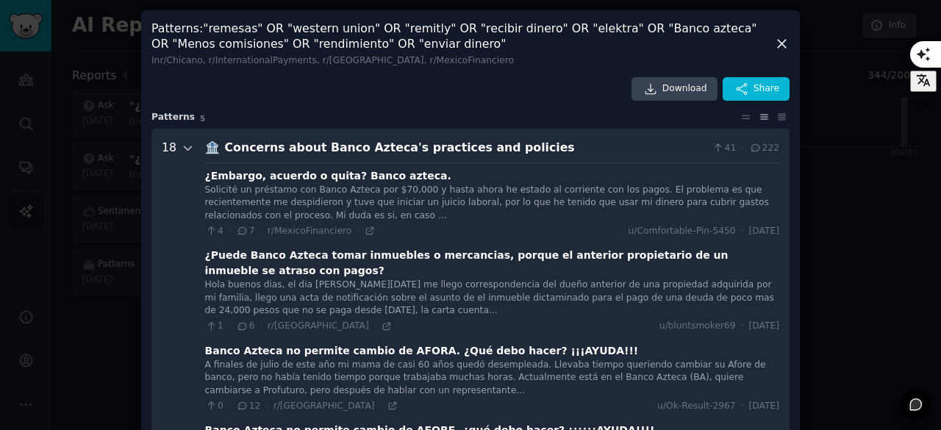
click at [182, 149] on icon at bounding box center [188, 148] width 13 height 13
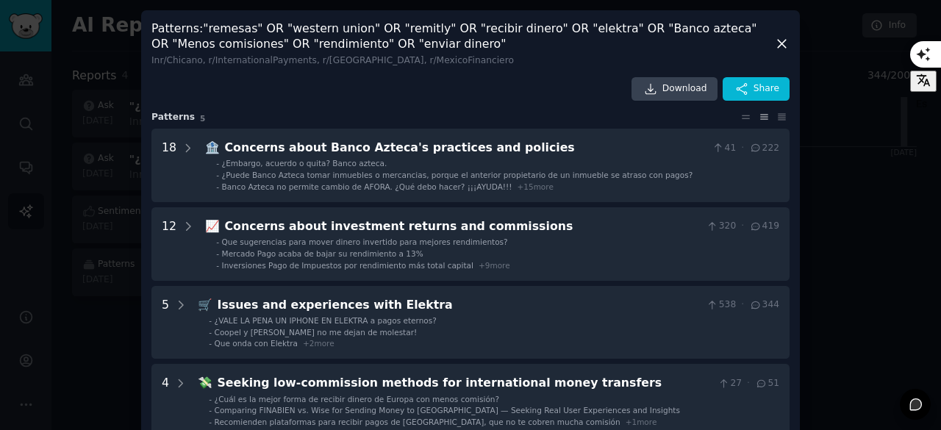
click at [116, 129] on div at bounding box center [470, 215] width 941 height 430
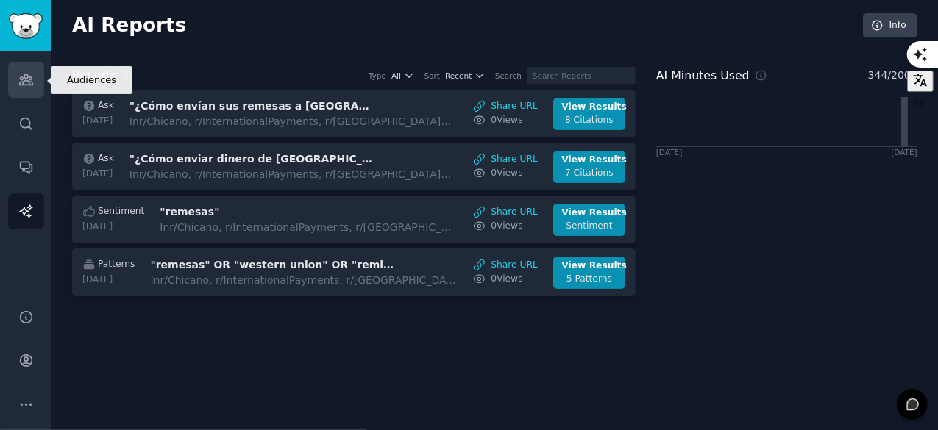
click at [9, 79] on link "Audiences" at bounding box center [26, 80] width 36 height 36
